Goal: Navigation & Orientation: Find specific page/section

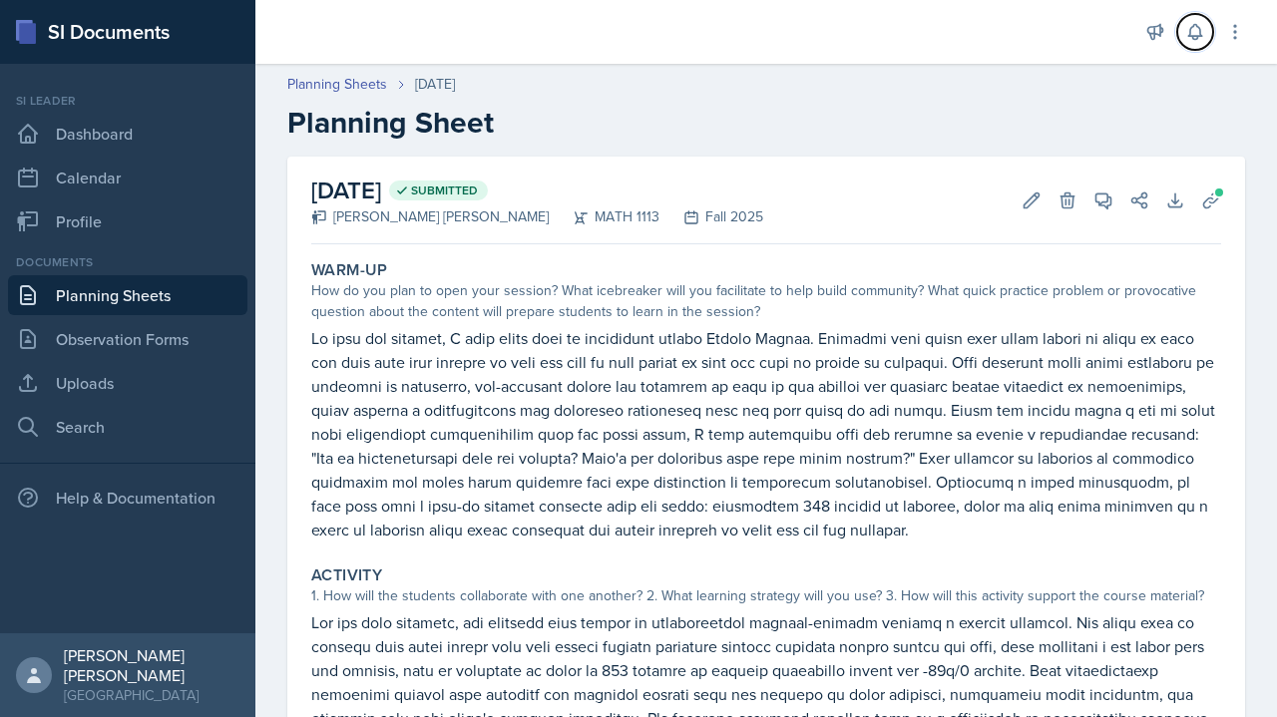
click at [1195, 48] on button at bounding box center [1195, 32] width 36 height 36
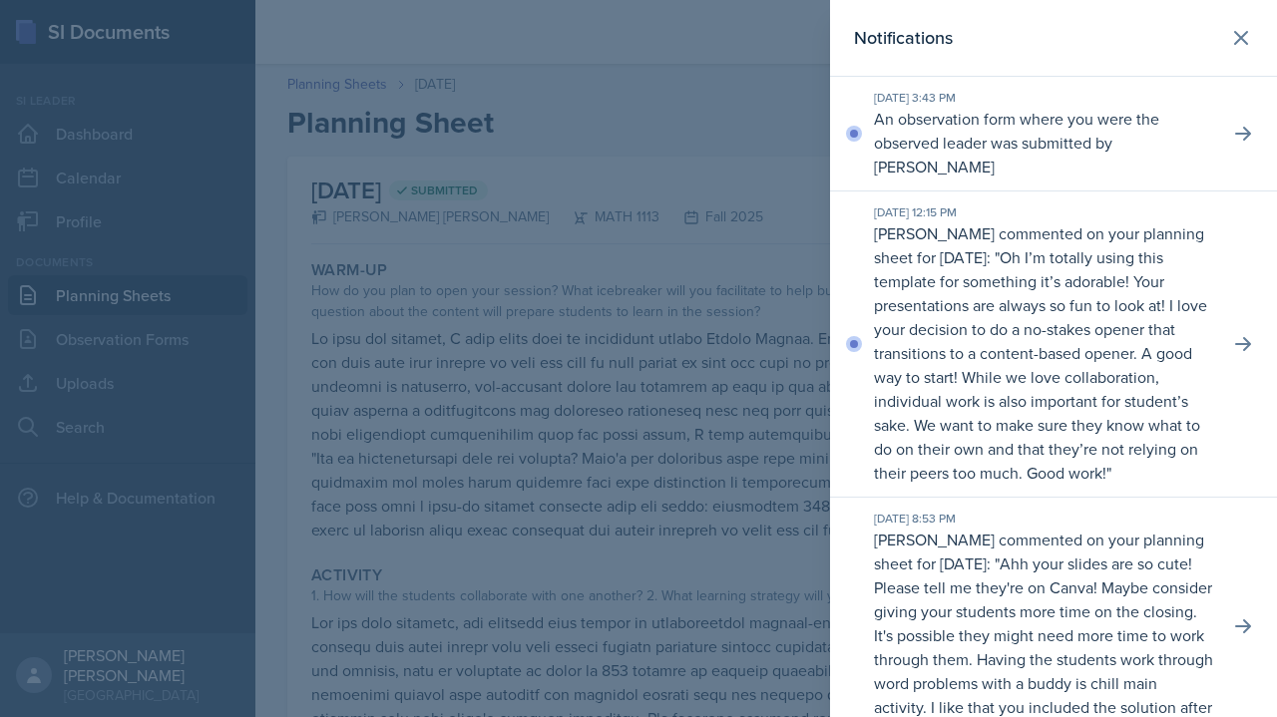
click at [1245, 50] on header "Notifications" at bounding box center [1053, 38] width 447 height 77
click at [1236, 32] on icon at bounding box center [1241, 38] width 24 height 24
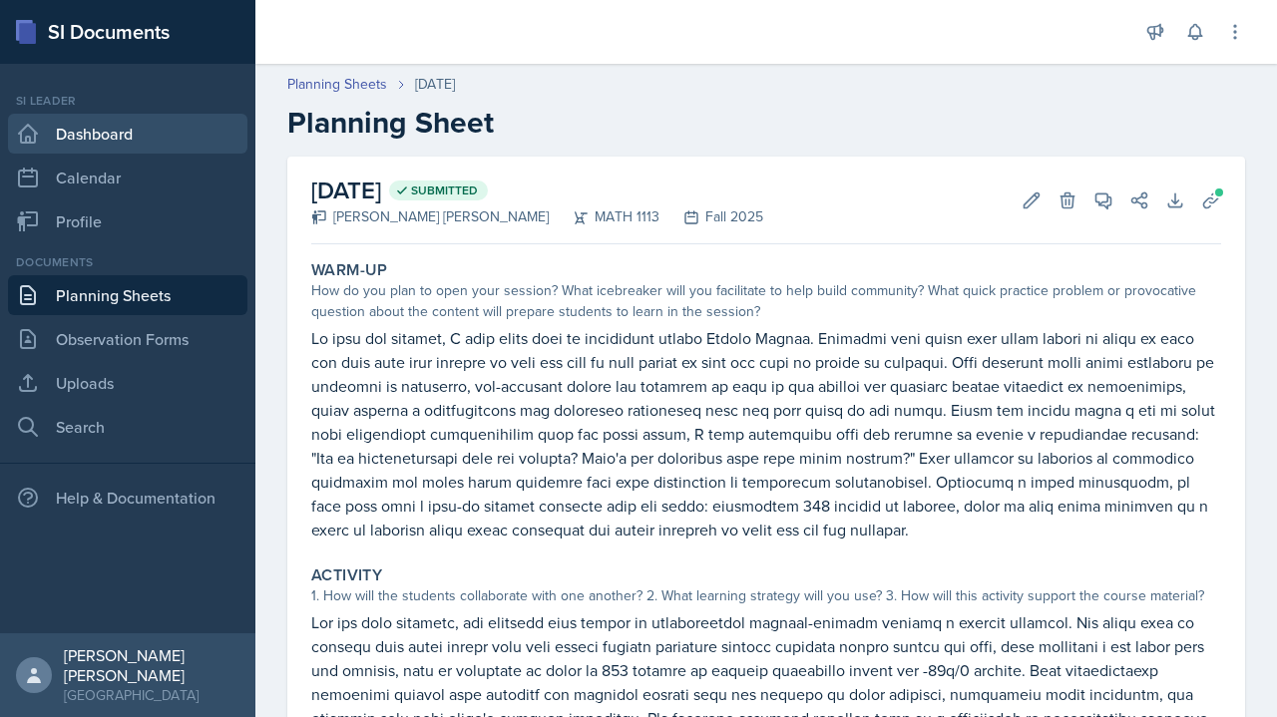
click at [70, 132] on link "Dashboard" at bounding box center [127, 134] width 239 height 40
